Goal: Task Accomplishment & Management: Complete application form

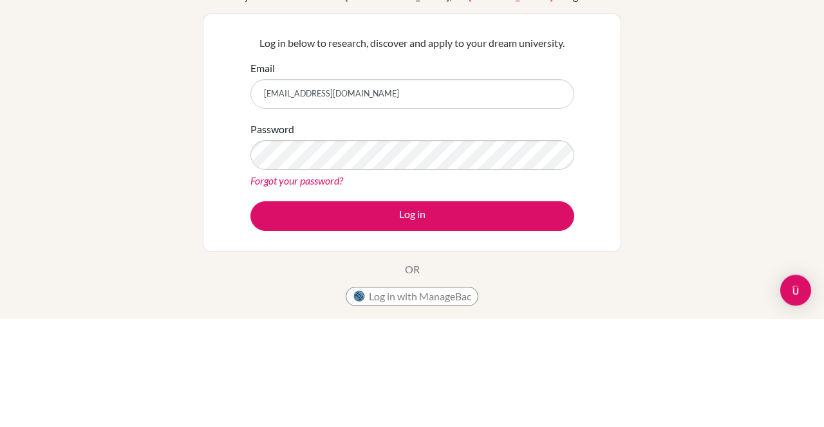
type input "[EMAIL_ADDRESS][DOMAIN_NAME]"
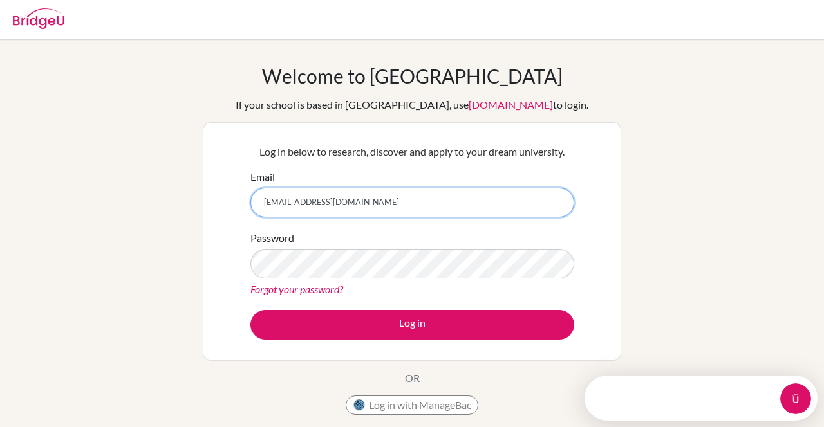
click at [477, 206] on input "[EMAIL_ADDRESS][DOMAIN_NAME]" at bounding box center [412, 203] width 324 height 30
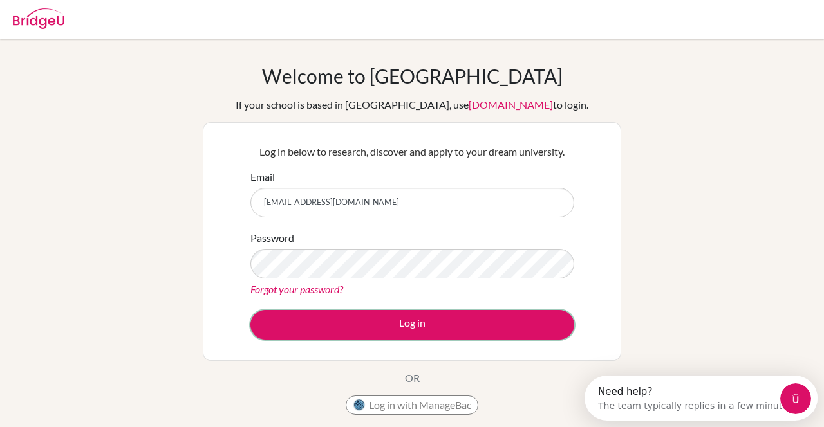
click at [344, 318] on button "Log in" at bounding box center [412, 325] width 324 height 30
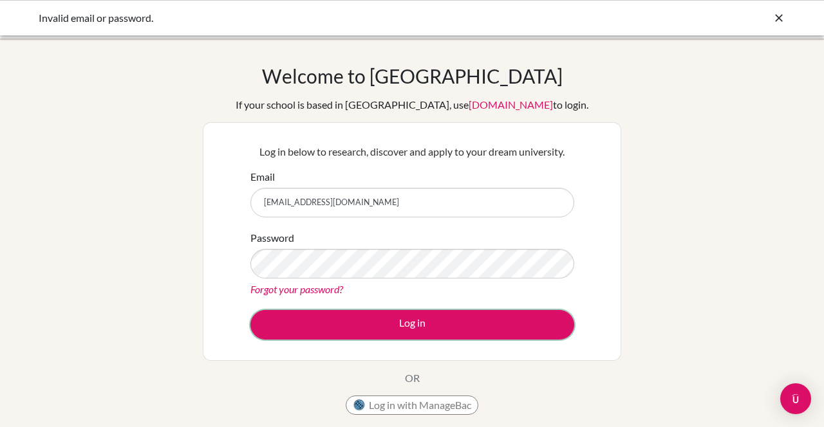
click at [297, 336] on button "Log in" at bounding box center [412, 325] width 324 height 30
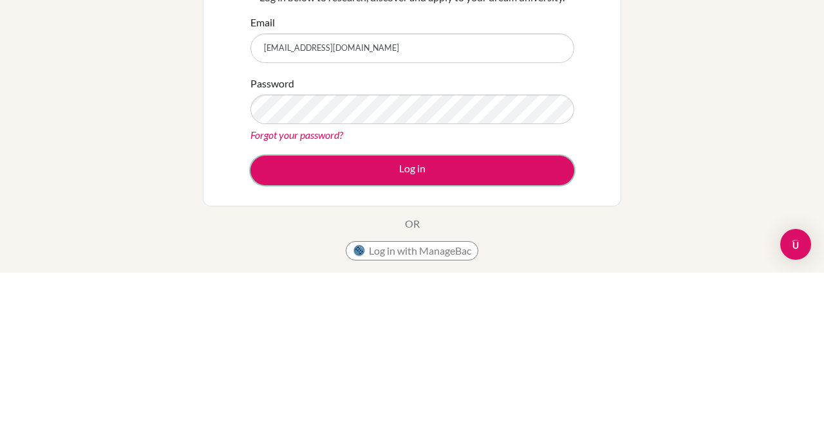
click at [556, 326] on button "Log in" at bounding box center [412, 325] width 324 height 30
